Goal: Task Accomplishment & Management: Use online tool/utility

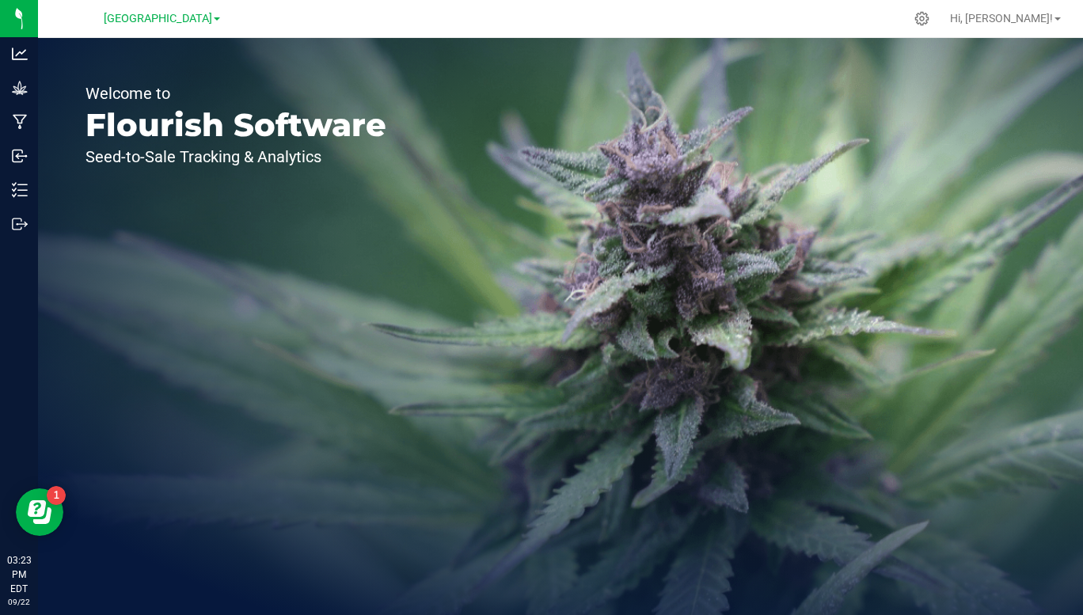
click at [212, 20] on span "[GEOGRAPHIC_DATA]" at bounding box center [158, 18] width 108 height 13
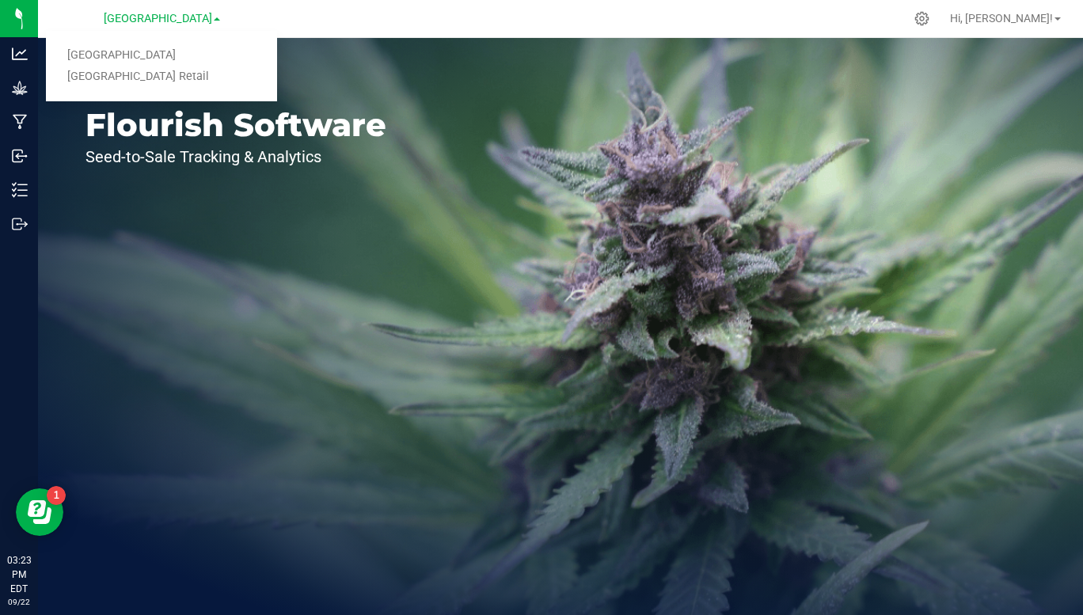
click at [168, 78] on link "[GEOGRAPHIC_DATA] Retail" at bounding box center [161, 76] width 231 height 21
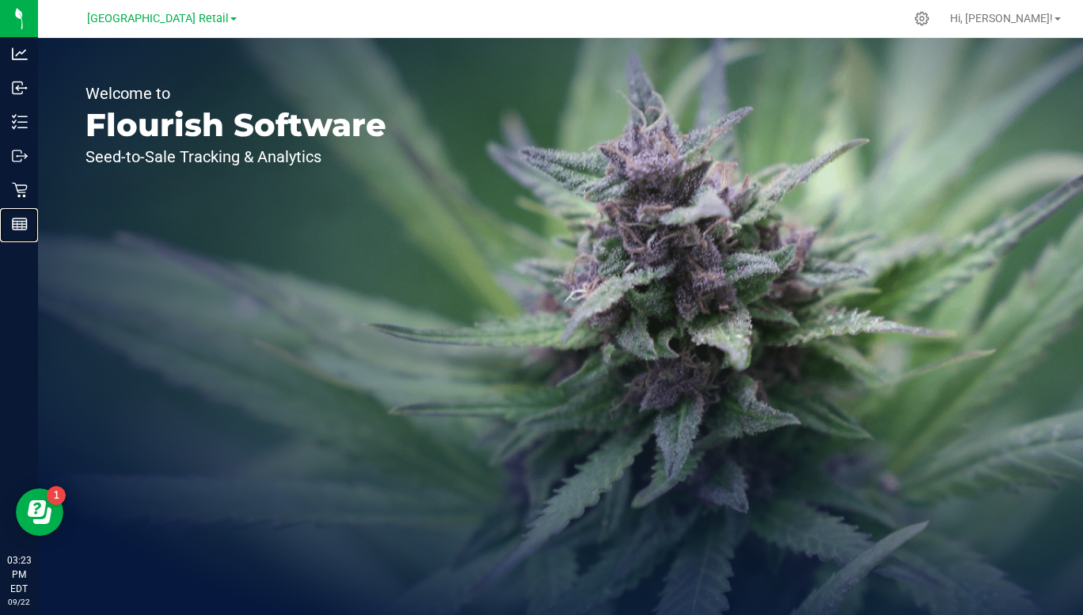
click at [17, 239] on div "Reports" at bounding box center [21, 224] width 33 height 32
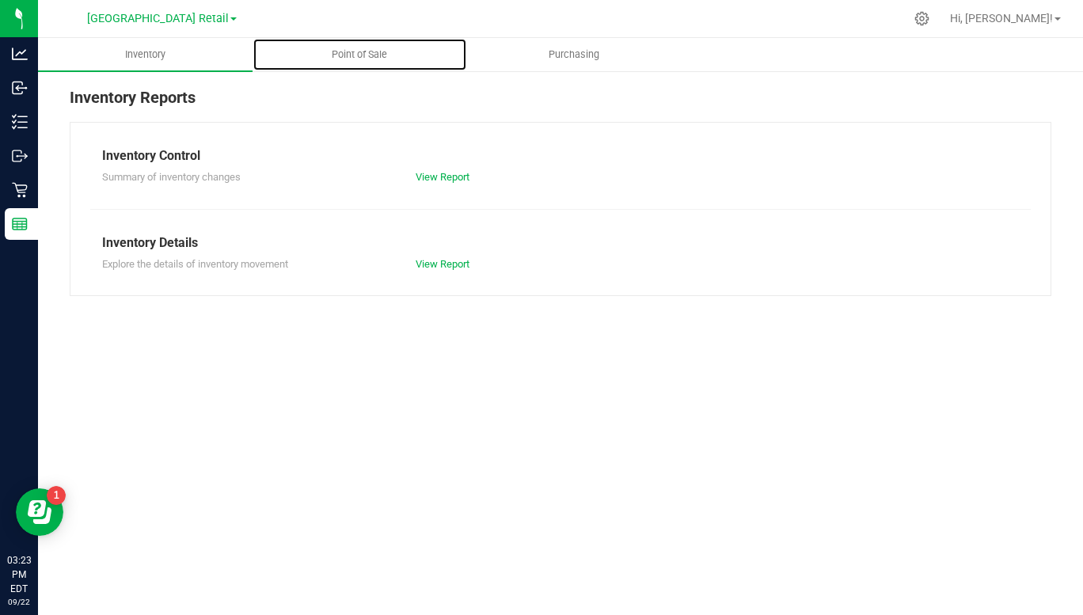
click at [360, 59] on span "Point of Sale" at bounding box center [359, 54] width 98 height 14
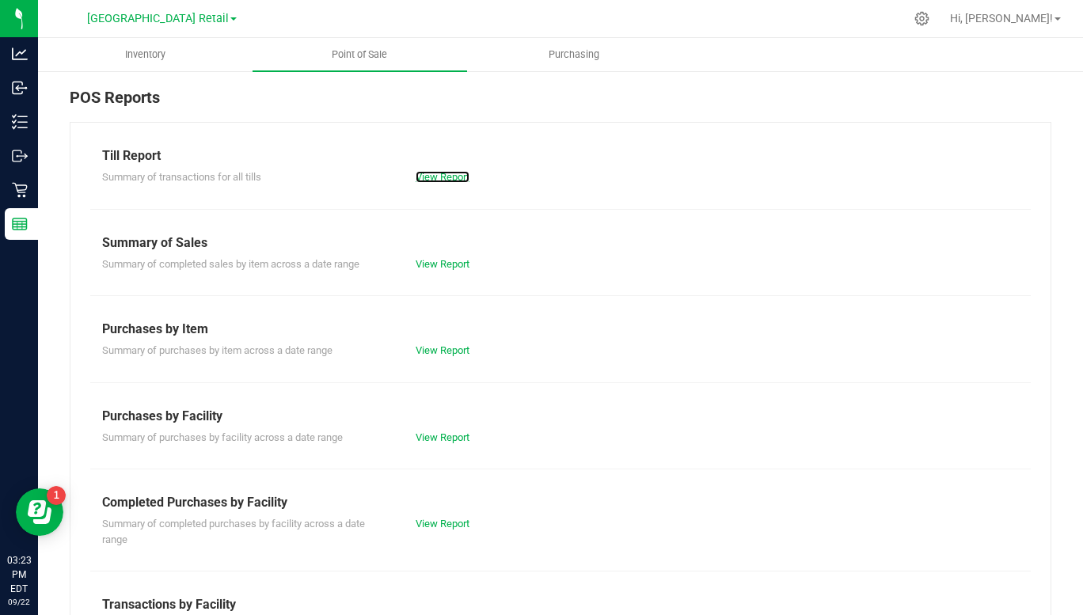
click at [446, 181] on link "View Report" at bounding box center [442, 177] width 54 height 12
